Goal: Information Seeking & Learning: Learn about a topic

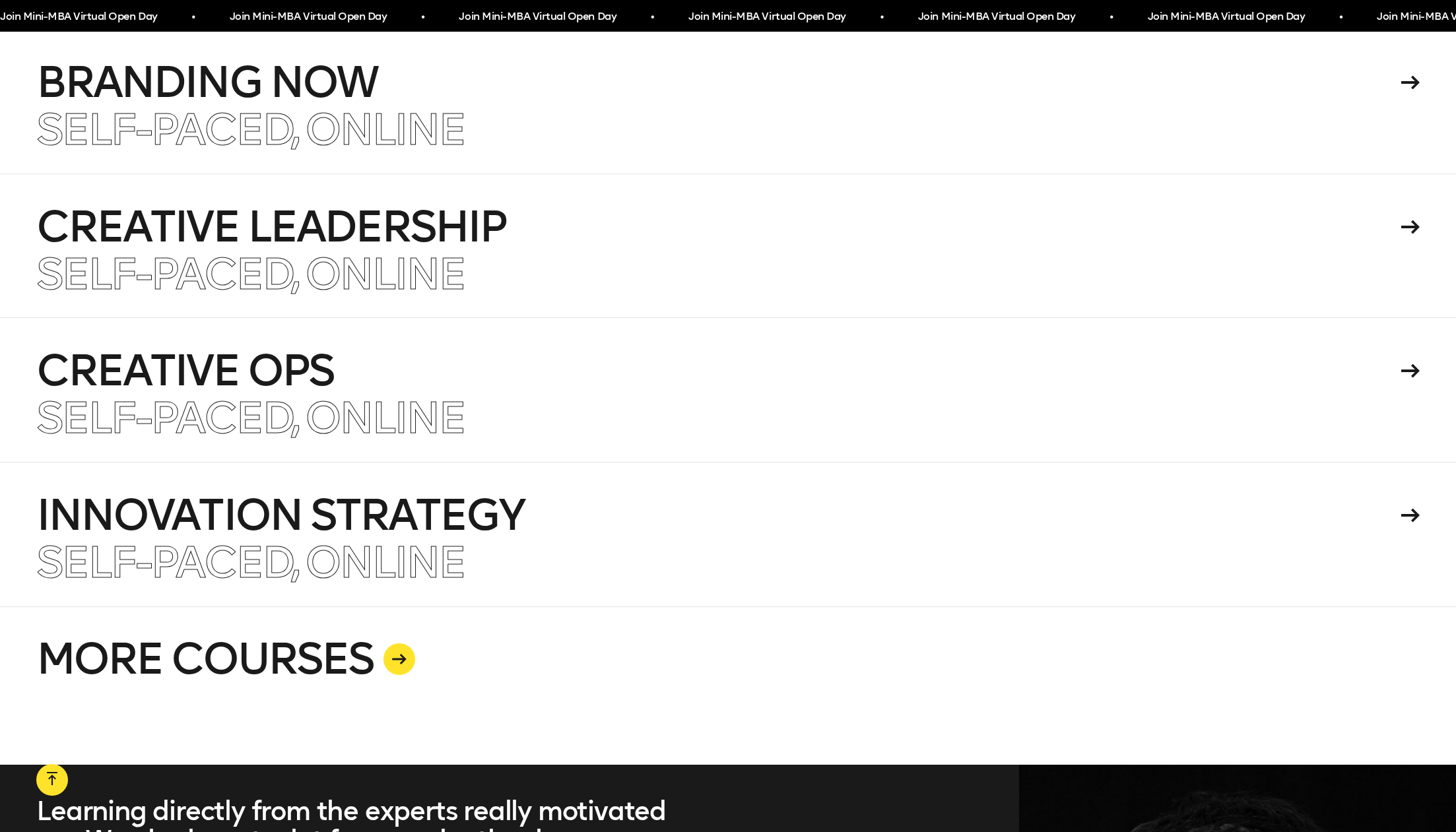
scroll to position [3502, 0]
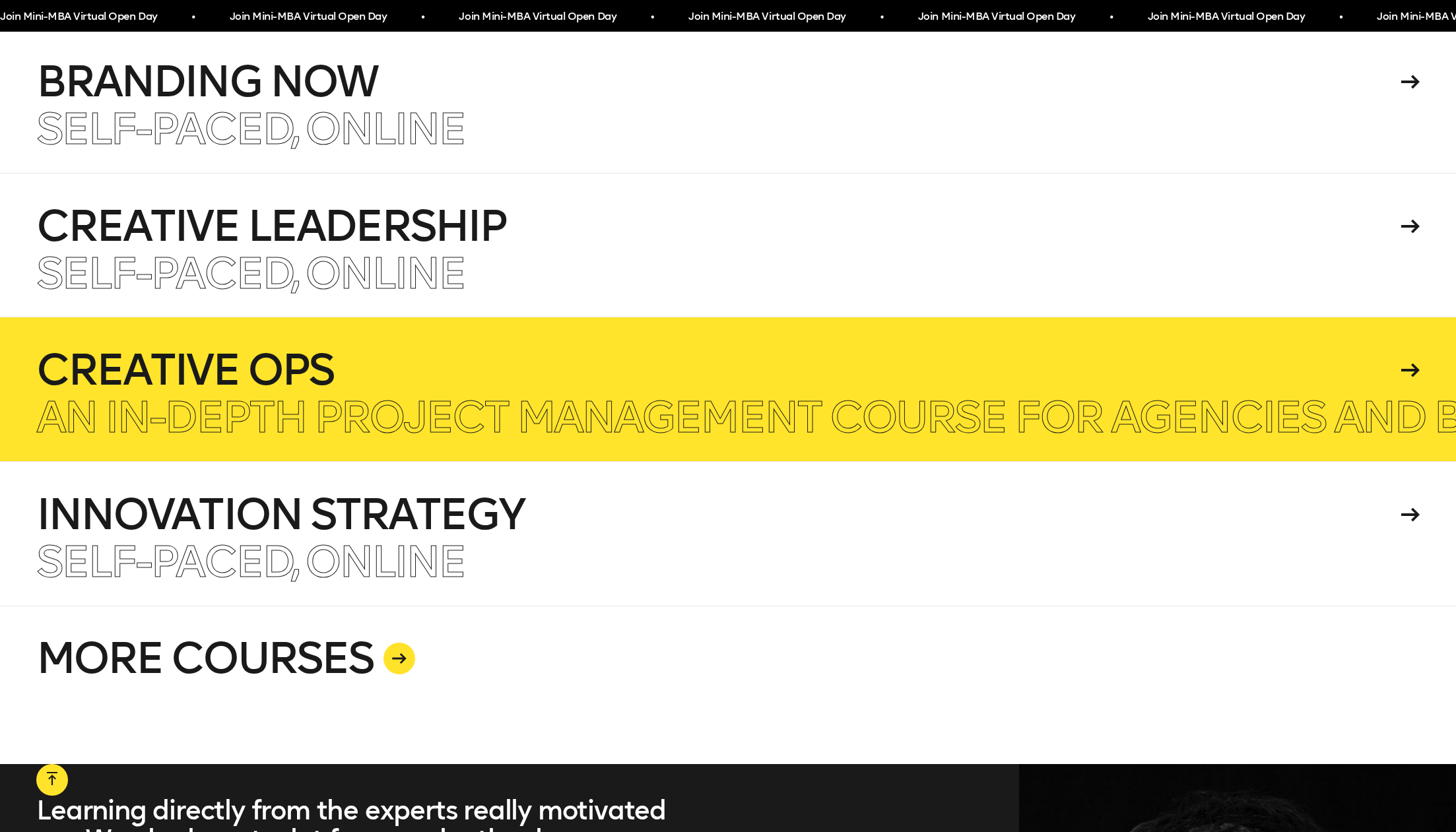
click at [1303, 349] on h4 "Creative Ops" at bounding box center [716, 369] width 1360 height 42
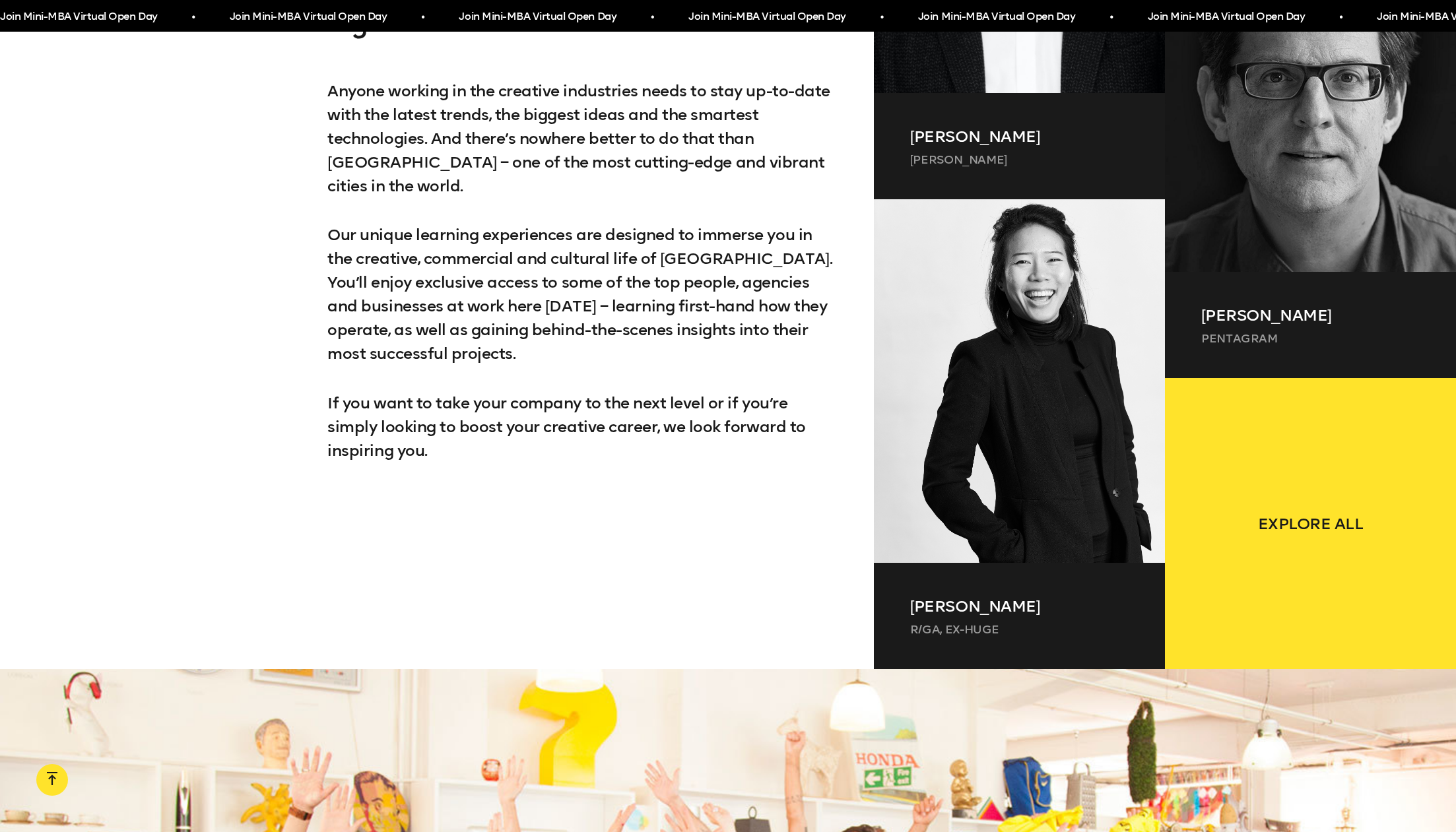
scroll to position [1410, 0]
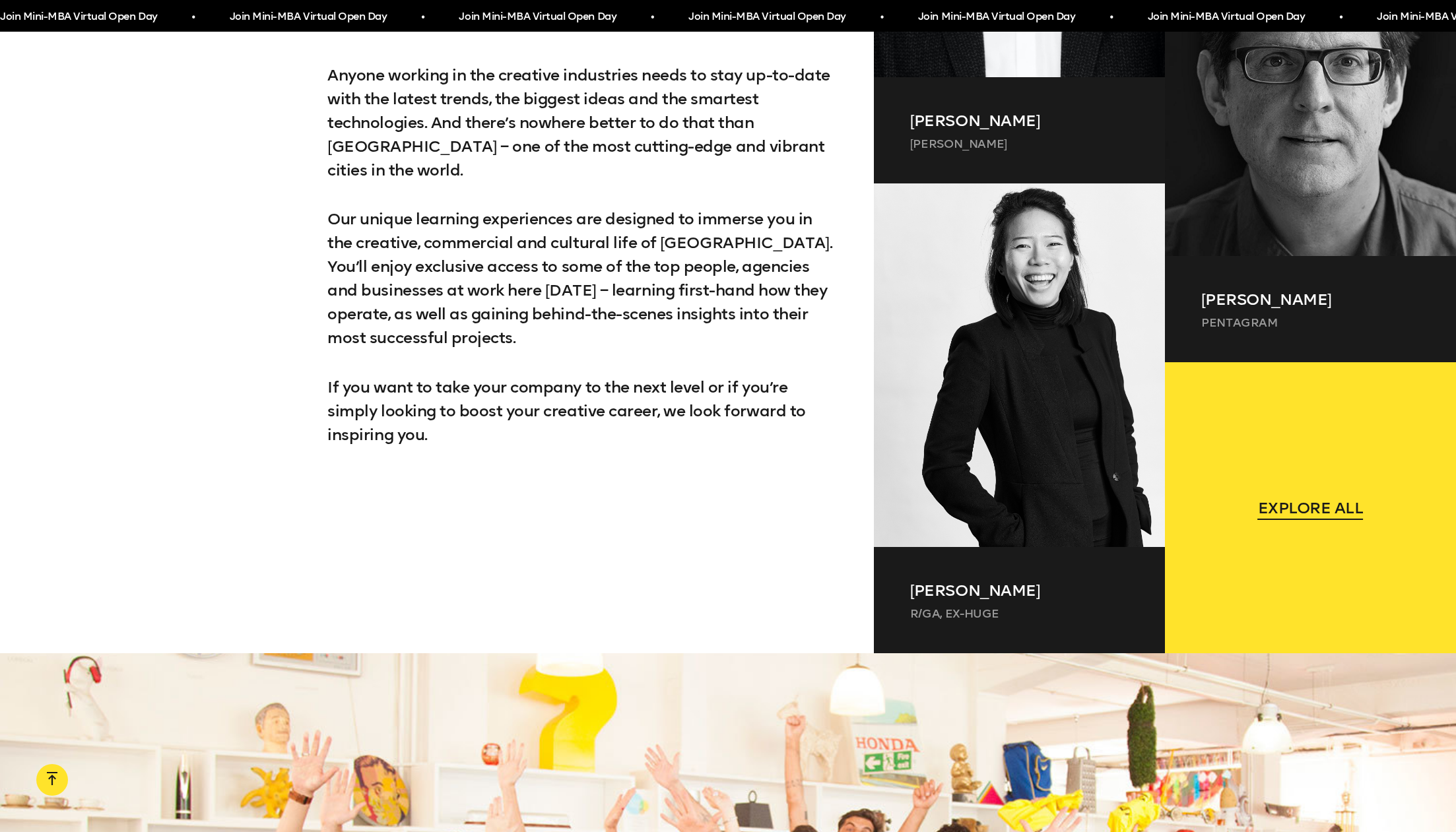
click at [1306, 515] on span "Explore all" at bounding box center [1311, 508] width 106 height 24
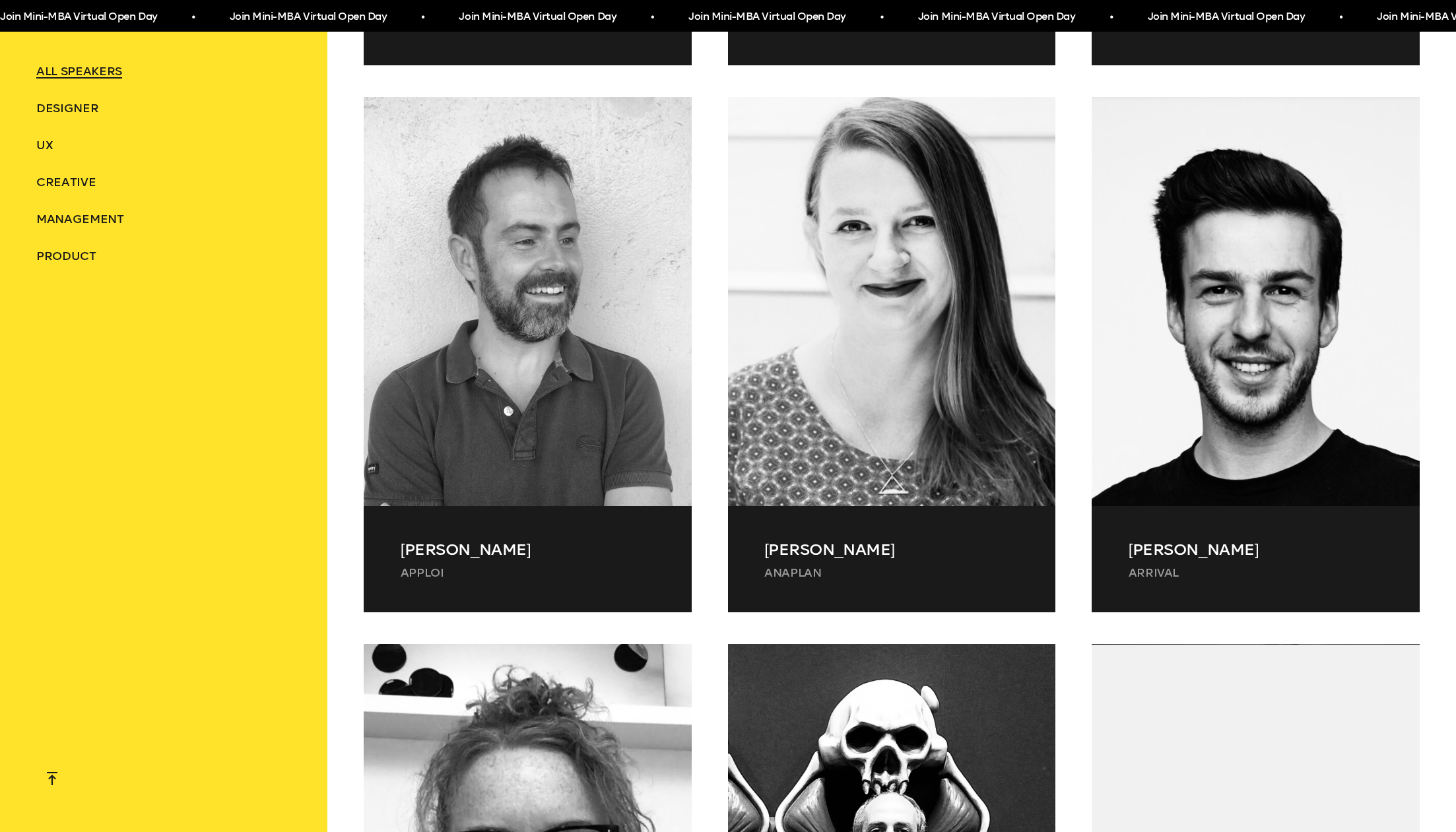
scroll to position [40146, 0]
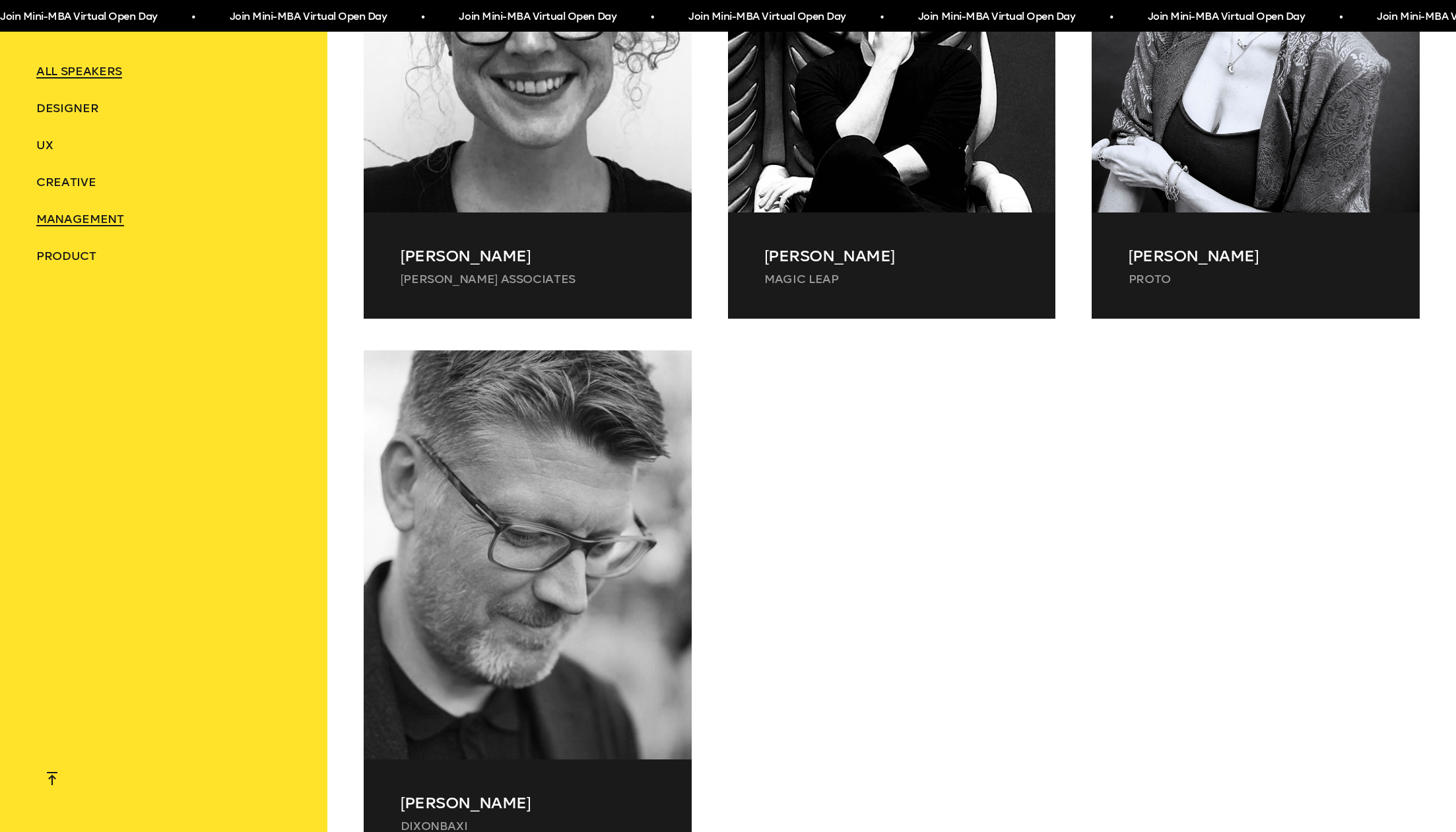
click at [74, 217] on span "Management" at bounding box center [80, 219] width 87 height 14
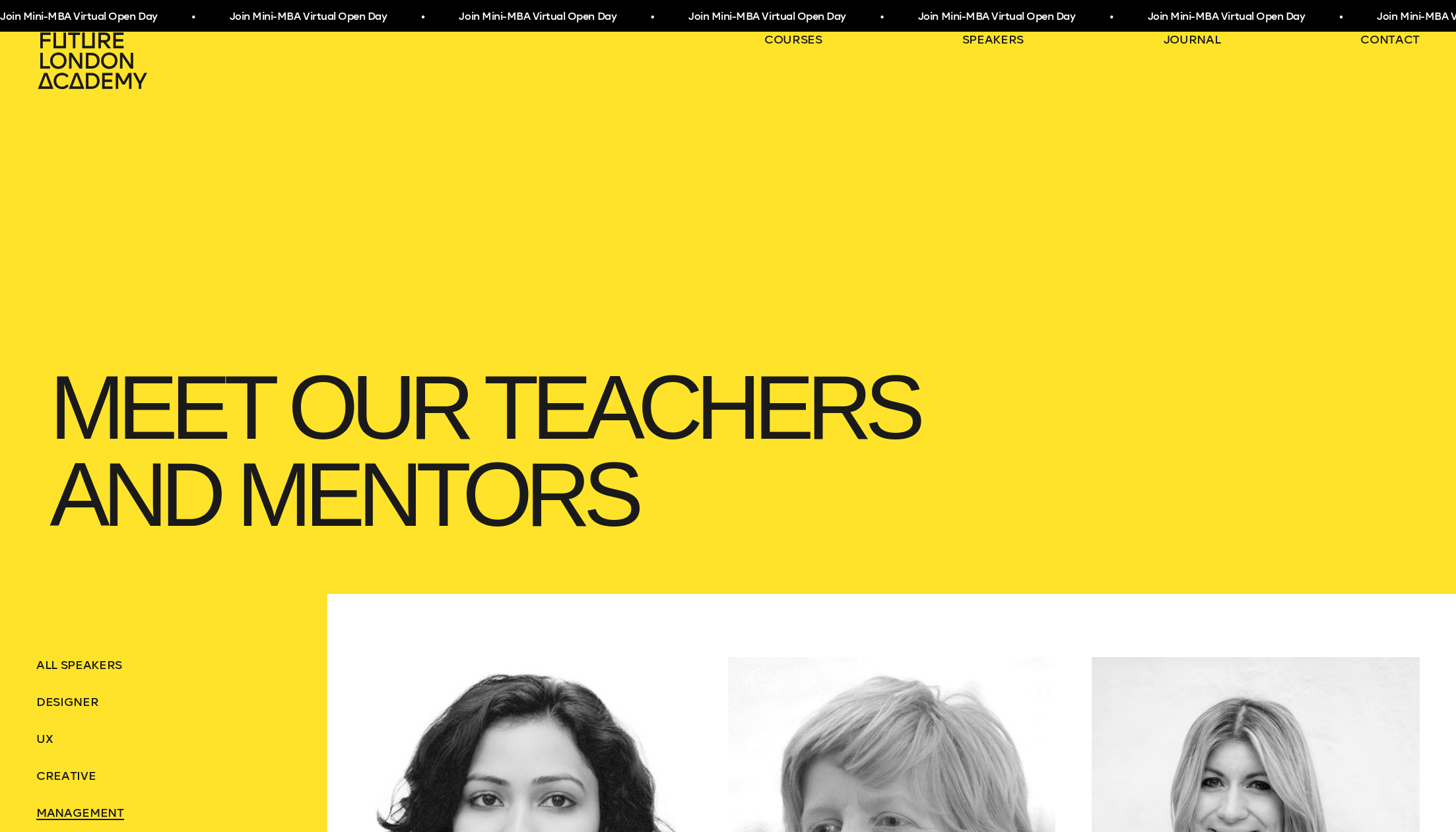
scroll to position [1, 0]
click at [74, 66] on icon at bounding box center [94, 60] width 116 height 58
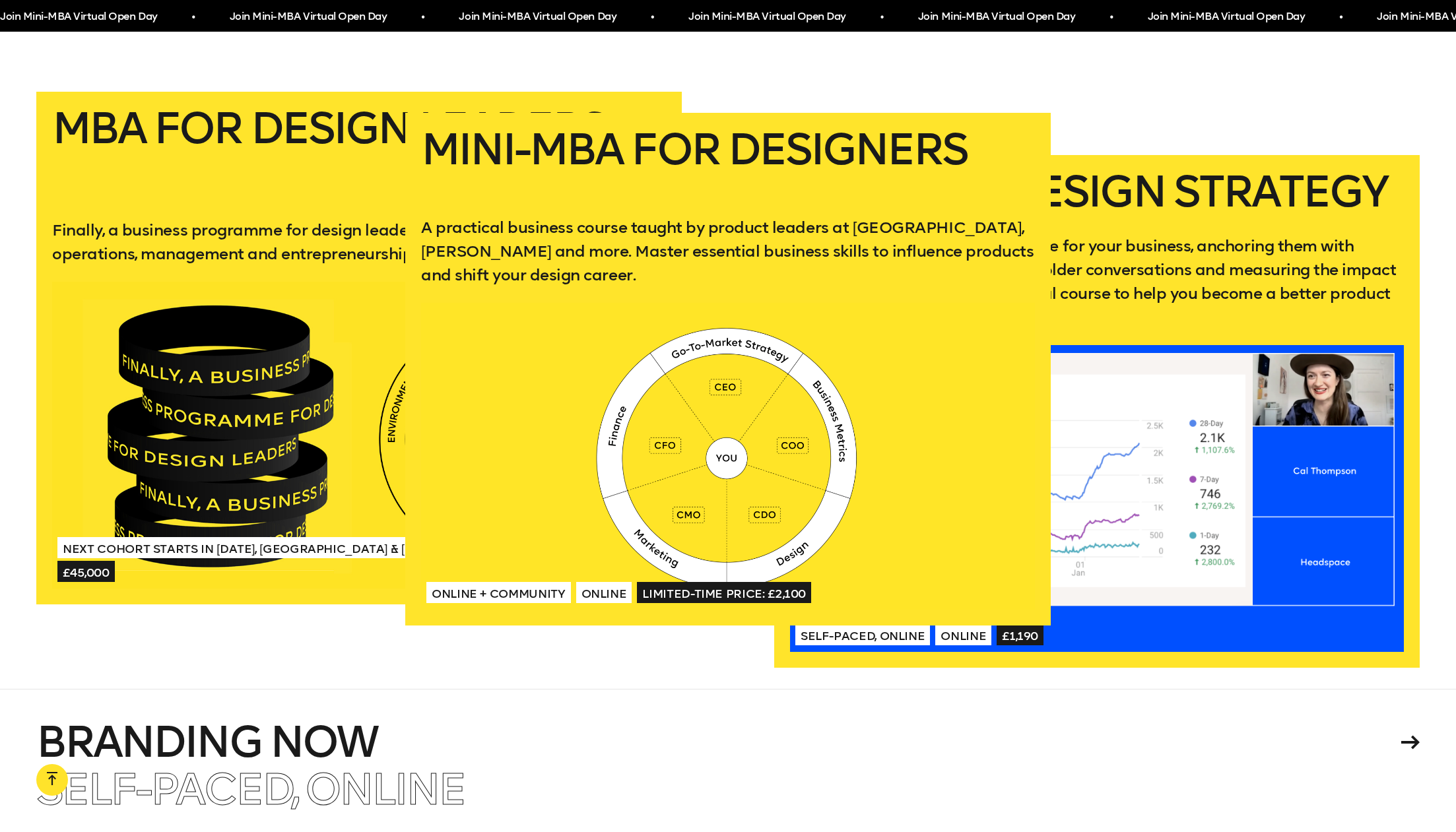
scroll to position [2844, 0]
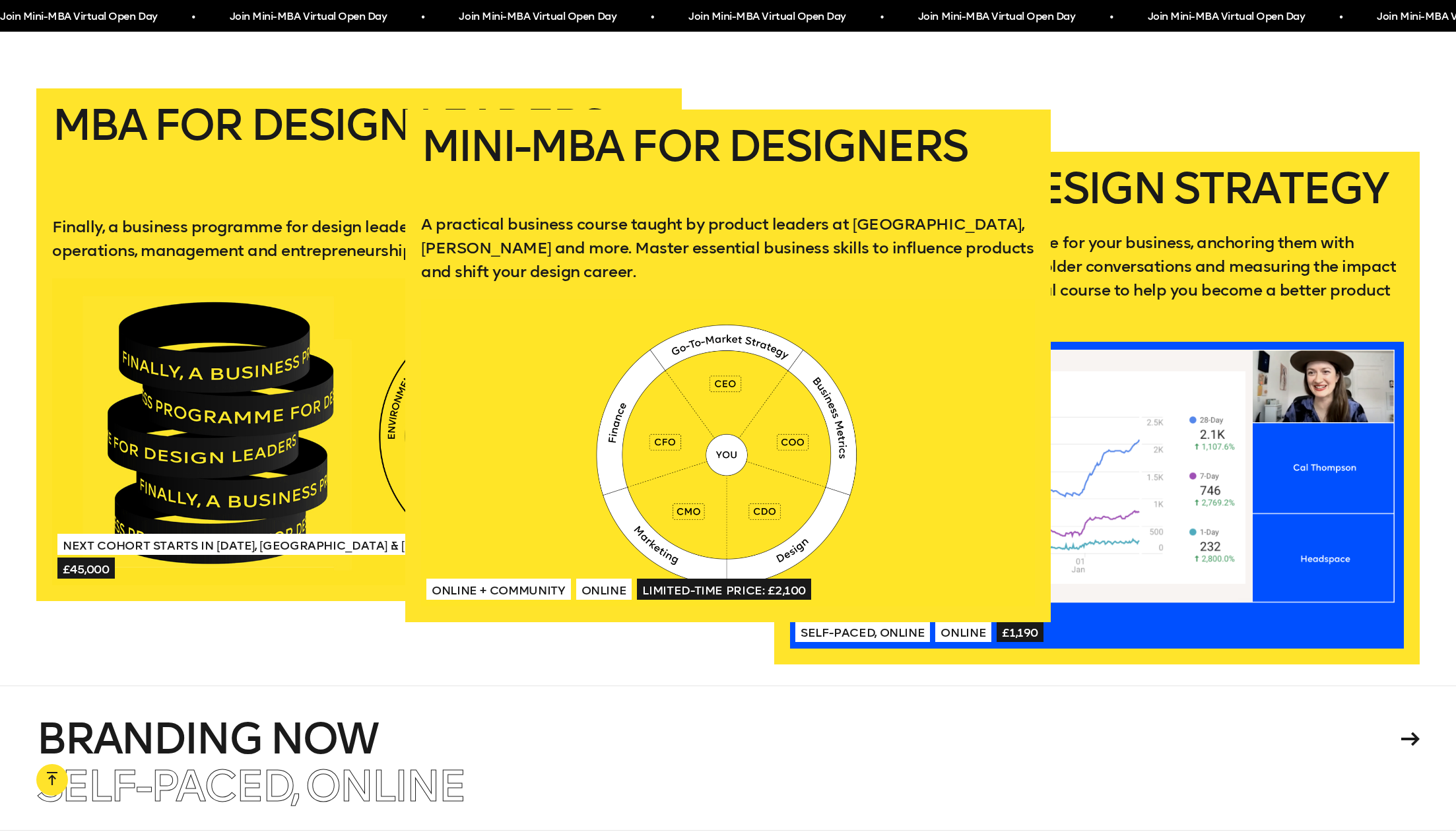
click at [723, 367] on div at bounding box center [727, 452] width 614 height 307
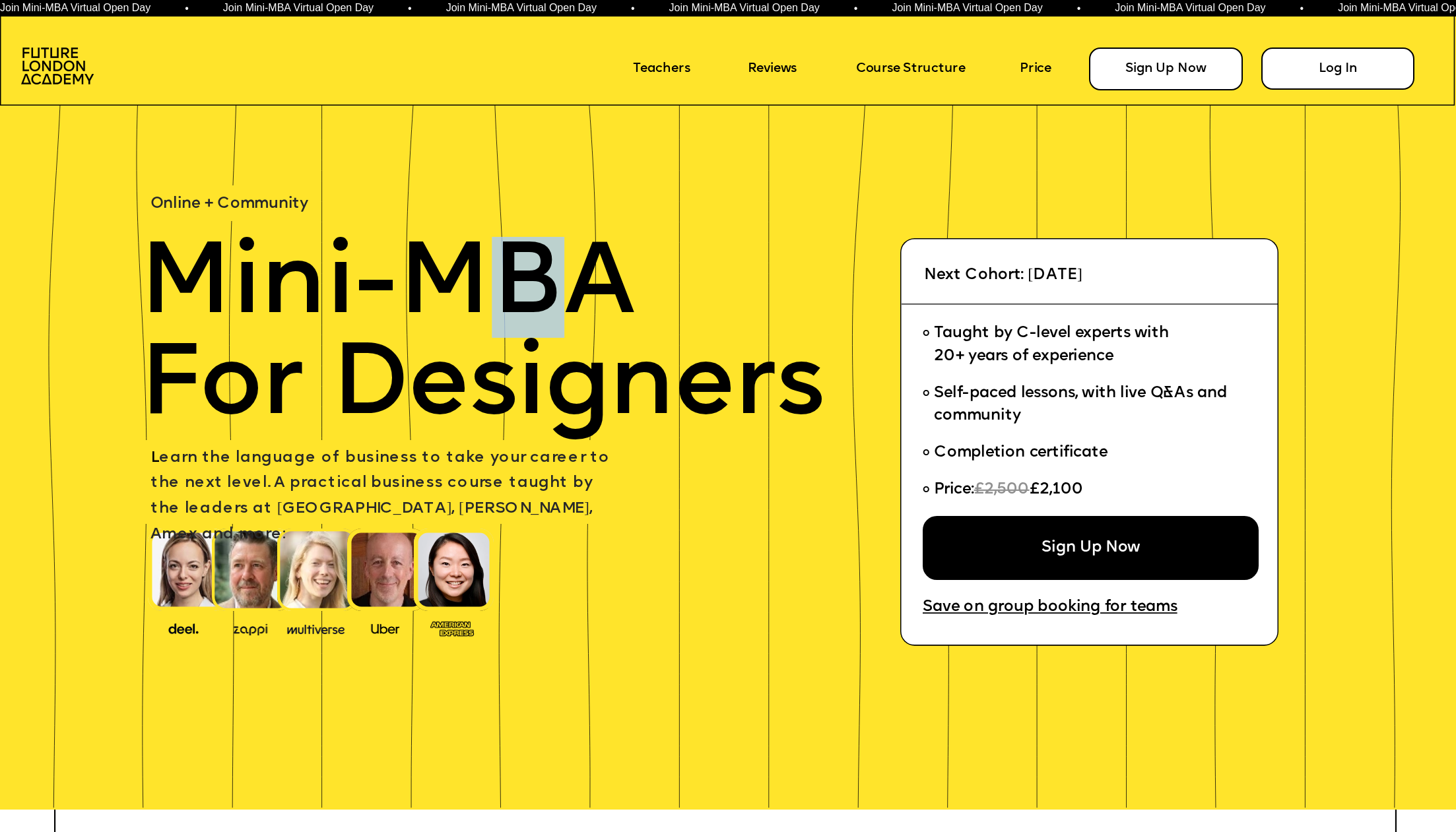
drag, startPoint x: 499, startPoint y: 279, endPoint x: 577, endPoint y: 279, distance: 78.0
click at [577, 279] on span "Mini-MBA" at bounding box center [387, 287] width 497 height 101
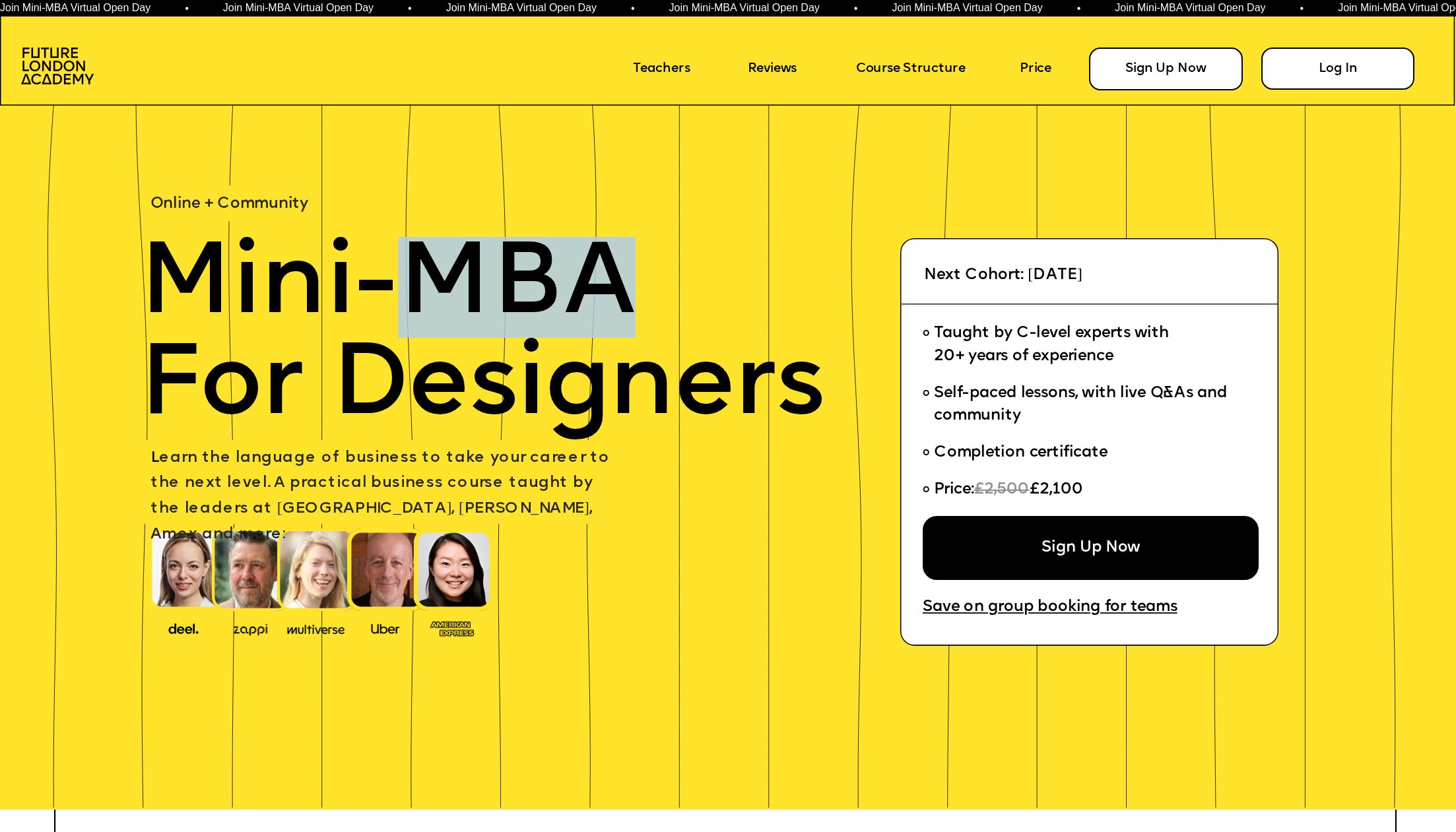
drag, startPoint x: 613, startPoint y: 281, endPoint x: 418, endPoint y: 270, distance: 195.3
click at [417, 270] on span "Mini-MBA" at bounding box center [387, 287] width 497 height 101
click at [629, 267] on p "Mini-MBA" at bounding box center [498, 287] width 719 height 101
drag, startPoint x: 411, startPoint y: 280, endPoint x: 588, endPoint y: 282, distance: 177.0
click at [590, 283] on span "Mini-MBA" at bounding box center [387, 287] width 497 height 101
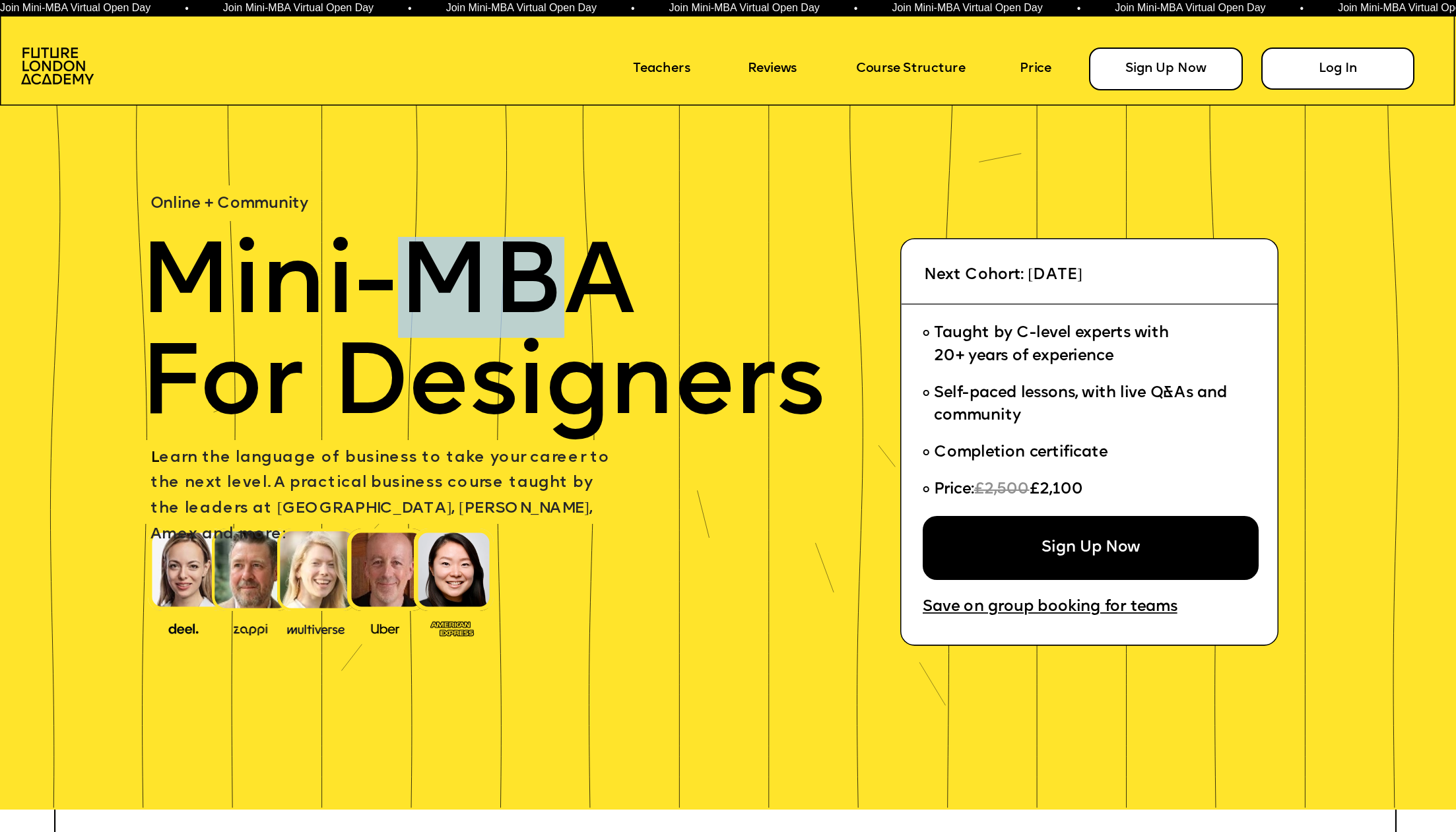
click at [459, 283] on span "Mini-MBA" at bounding box center [387, 287] width 497 height 101
drag, startPoint x: 416, startPoint y: 274, endPoint x: 617, endPoint y: 275, distance: 201.0
click at [617, 275] on span "Mini-MBA" at bounding box center [387, 287] width 497 height 101
copy span "MBA"
